Goal: Information Seeking & Learning: Learn about a topic

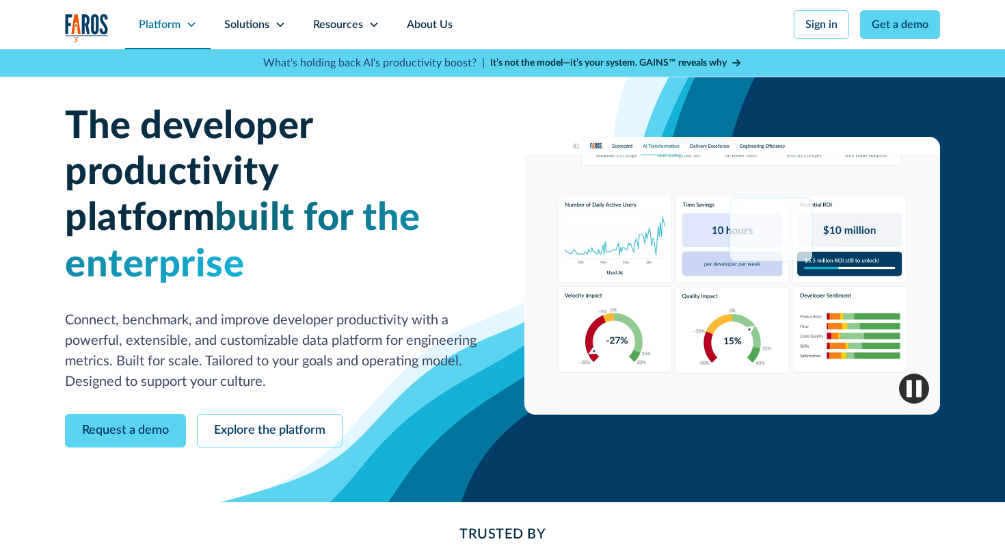
click at [161, 29] on div "Platform" at bounding box center [160, 24] width 42 height 16
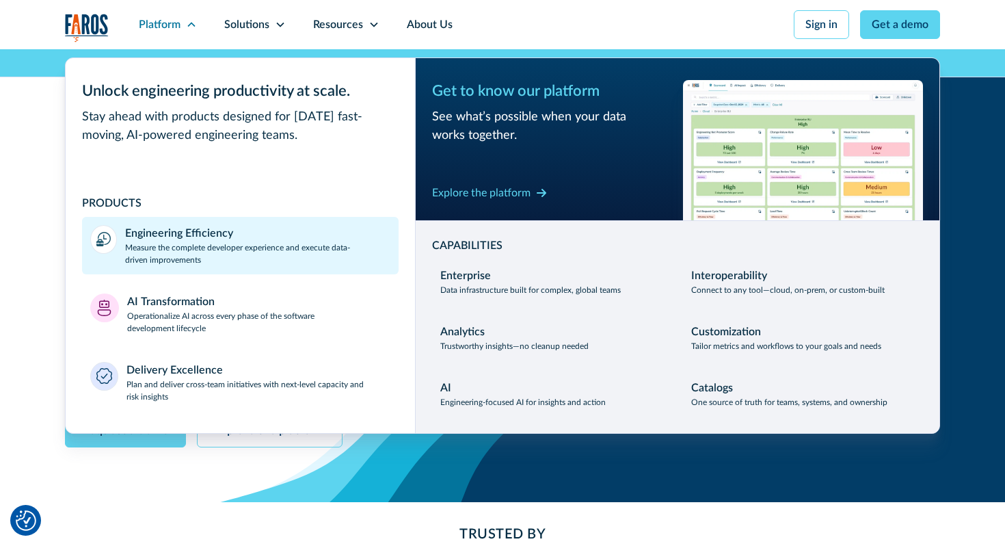
click at [231, 252] on p "Measure the complete developer experience and execute data-driven improvements" at bounding box center [257, 253] width 265 height 25
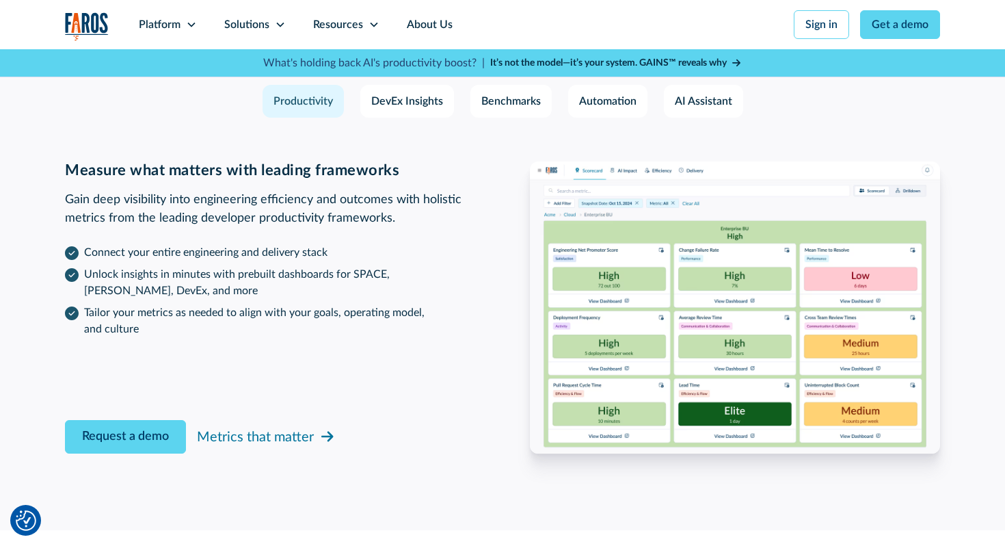
scroll to position [4245, 0]
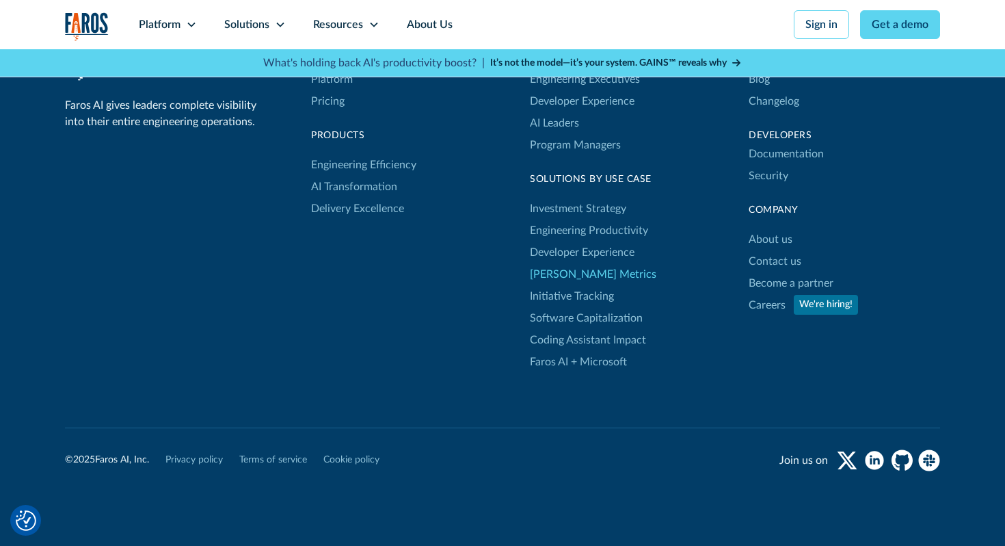
click at [557, 271] on link "[PERSON_NAME] Metrics" at bounding box center [593, 274] width 127 height 22
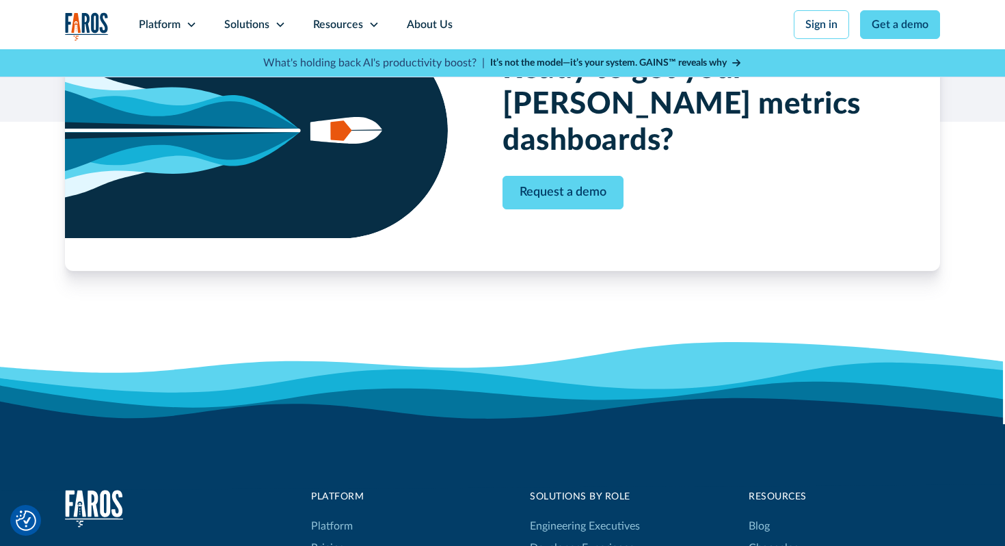
scroll to position [3918, 0]
